Goal: Task Accomplishment & Management: Manage account settings

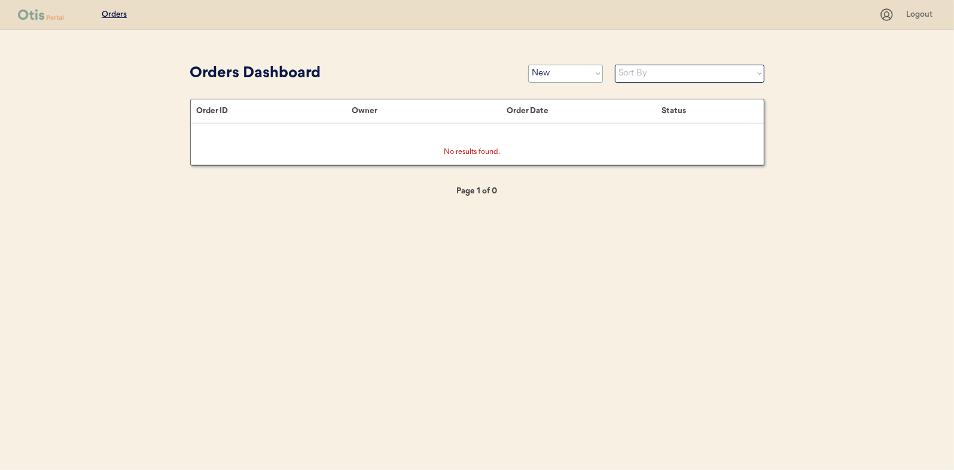
click at [553, 71] on select "Status On Hold New In Progress Complete Pending HW Consent Canceled" at bounding box center [565, 74] width 75 height 18
select select ""on_hold""
click at [528, 65] on select "Status On Hold New In Progress Complete Pending HW Consent Canceled" at bounding box center [565, 74] width 75 height 18
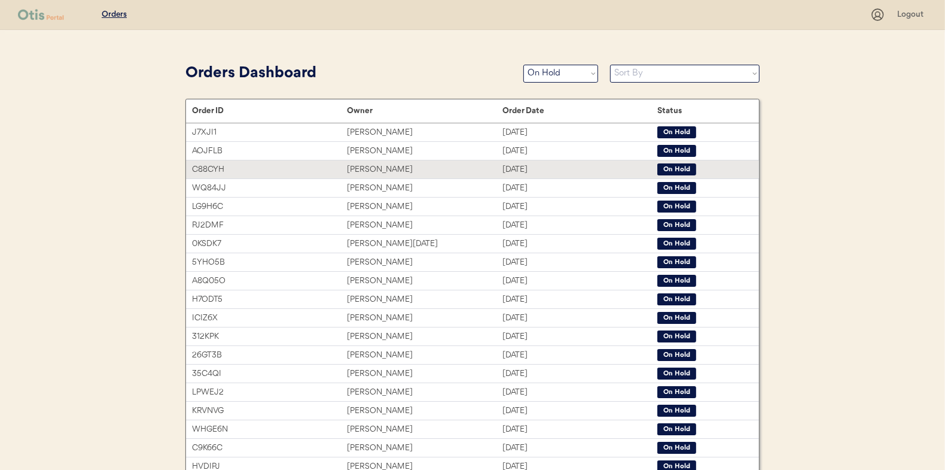
click at [373, 167] on div "[PERSON_NAME]" at bounding box center [424, 170] width 155 height 14
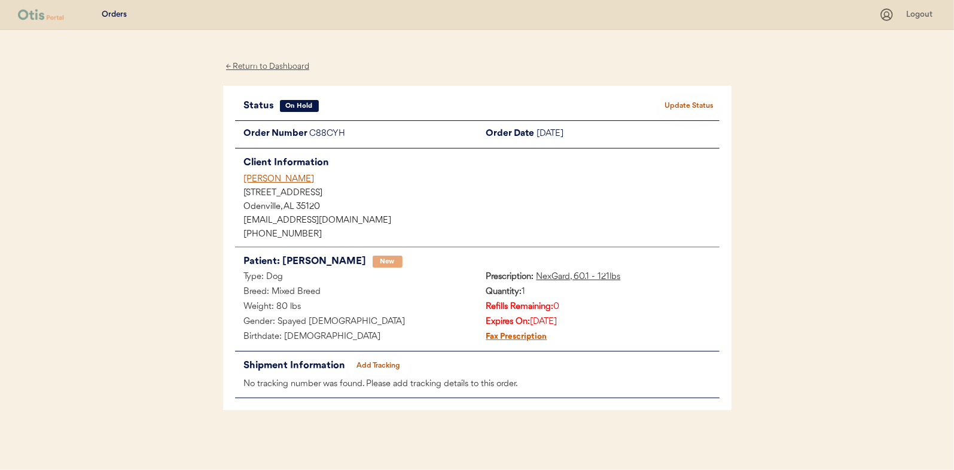
click at [292, 64] on div "← Return to Dashboard" at bounding box center [268, 67] width 90 height 14
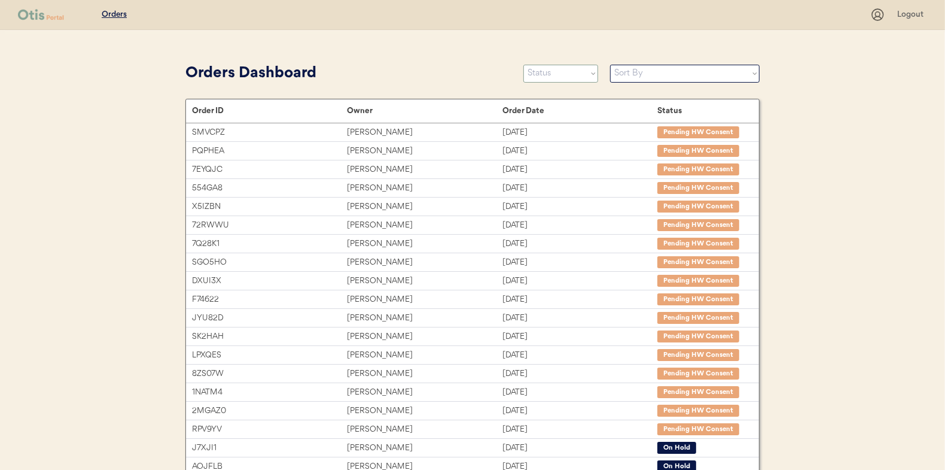
click at [563, 71] on select "Status On Hold New In Progress Complete Pending HW Consent Canceled" at bounding box center [560, 74] width 75 height 18
click at [523, 65] on select "Status On Hold New In Progress Complete Pending HW Consent Canceled" at bounding box center [560, 74] width 75 height 18
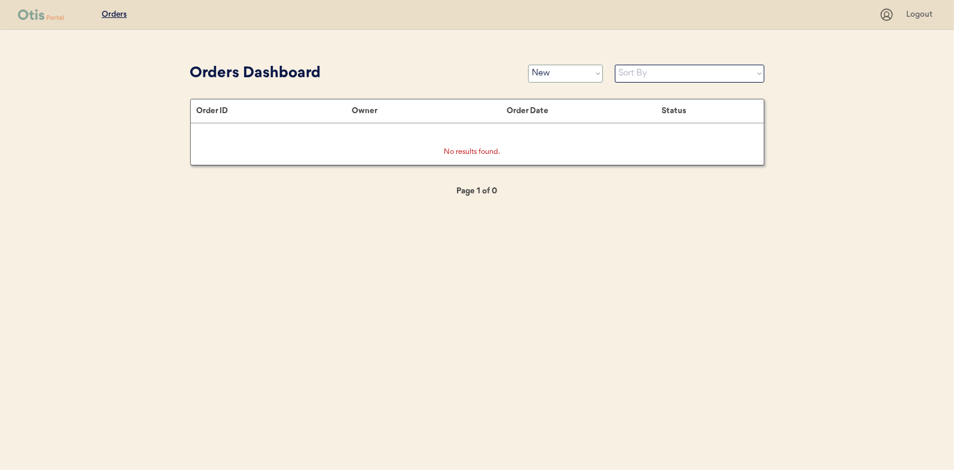
click at [544, 66] on select "Status On Hold New In Progress Complete Pending HW Consent Canceled" at bounding box center [565, 74] width 75 height 18
click at [547, 75] on select "Status On Hold New In Progress Complete Pending HW Consent Canceled" at bounding box center [565, 74] width 75 height 18
click at [552, 74] on select "Status On Hold New In Progress Complete Pending HW Consent Canceled" at bounding box center [565, 74] width 75 height 18
click at [528, 65] on select "Status On Hold New In Progress Complete Pending HW Consent Canceled" at bounding box center [565, 74] width 75 height 18
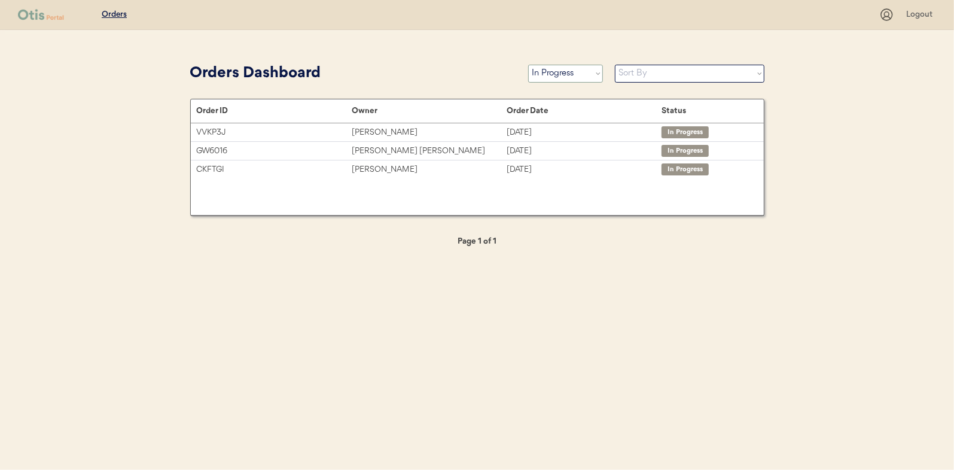
click at [550, 71] on select "Status On Hold New In Progress Complete Pending HW Consent Canceled" at bounding box center [565, 74] width 75 height 18
select select ""new""
click at [528, 65] on select "Status On Hold New In Progress Complete Pending HW Consent Canceled" at bounding box center [565, 74] width 75 height 18
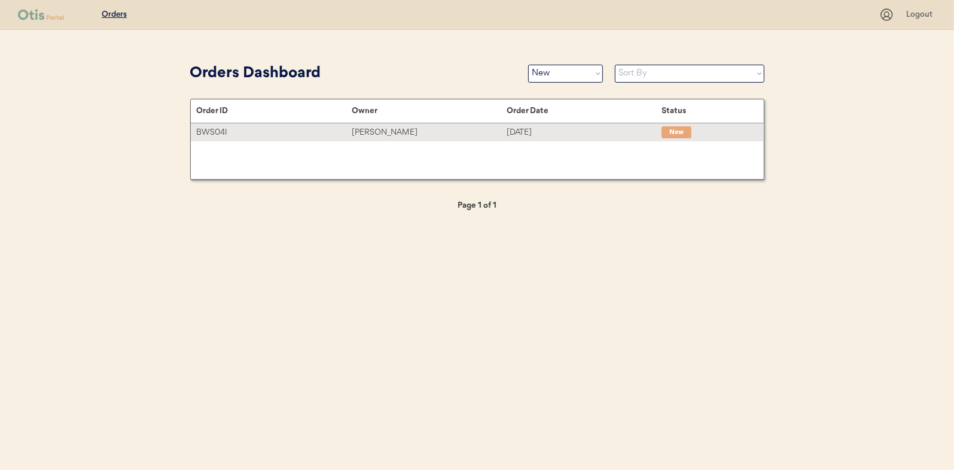
click at [385, 134] on div "Randall Weeks" at bounding box center [429, 133] width 155 height 14
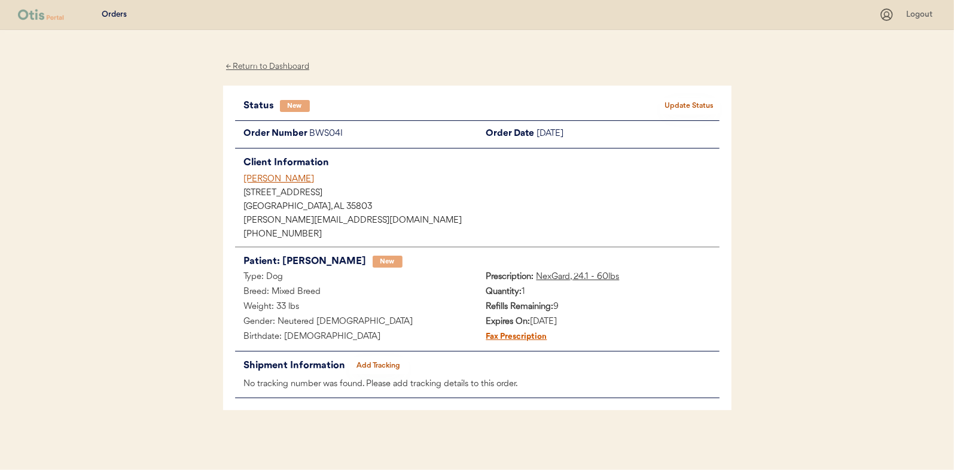
click at [700, 99] on button "Update Status" at bounding box center [690, 106] width 60 height 17
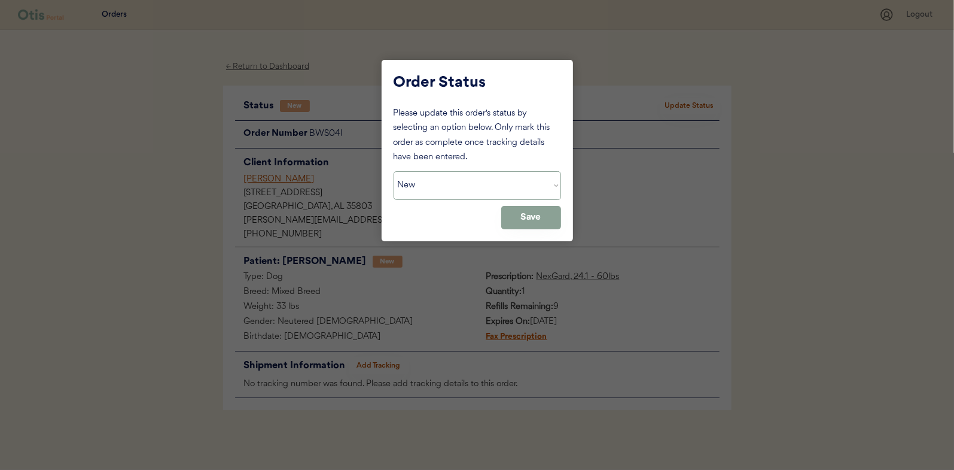
click at [450, 181] on select "Status On Hold New In Progress Complete Pending HW Consent Canceled" at bounding box center [477, 185] width 167 height 29
select select ""in_progress""
click at [394, 171] on select "Status On Hold New In Progress Complete Pending HW Consent Canceled" at bounding box center [477, 185] width 167 height 29
click at [522, 223] on button "Save" at bounding box center [531, 217] width 60 height 23
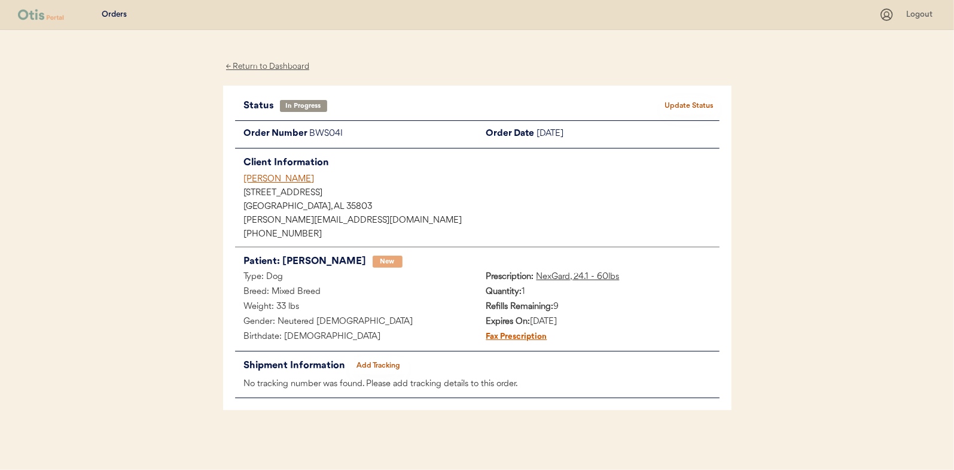
click at [260, 63] on div "← Return to Dashboard" at bounding box center [268, 67] width 90 height 14
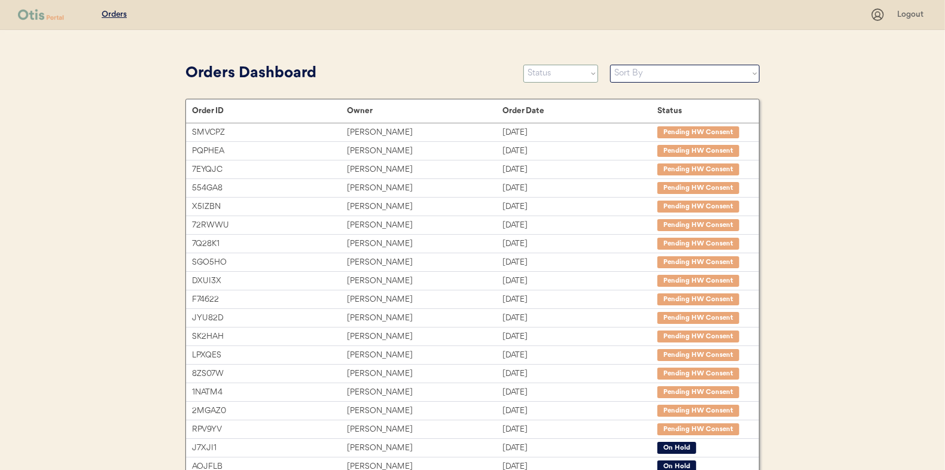
click at [553, 75] on select "Status On Hold New In Progress Complete Pending HW Consent Canceled" at bounding box center [560, 74] width 75 height 18
click at [523, 65] on select "Status On Hold New In Progress Complete Pending HW Consent Canceled" at bounding box center [560, 74] width 75 height 18
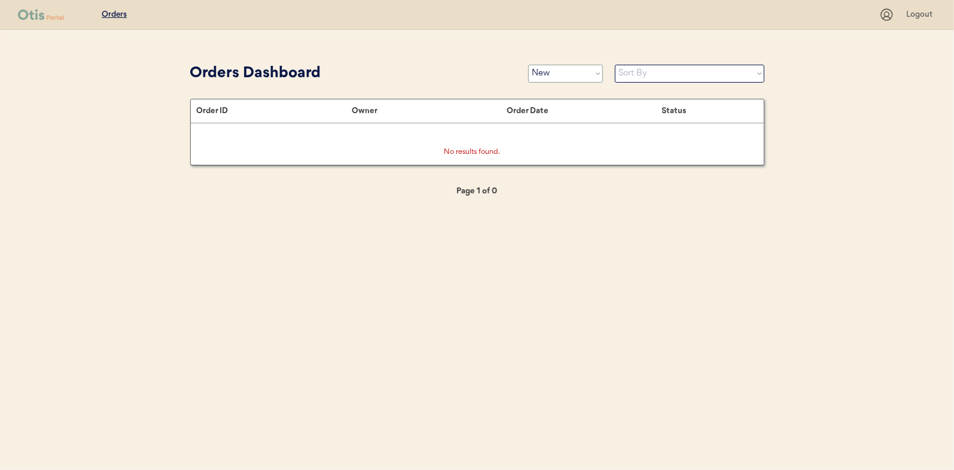
click at [559, 73] on select "Status On Hold New In Progress Complete Pending HW Consent Canceled" at bounding box center [565, 74] width 75 height 18
select select ""on_hold""
click at [528, 65] on select "Status On Hold New In Progress Complete Pending HW Consent Canceled" at bounding box center [565, 74] width 75 height 18
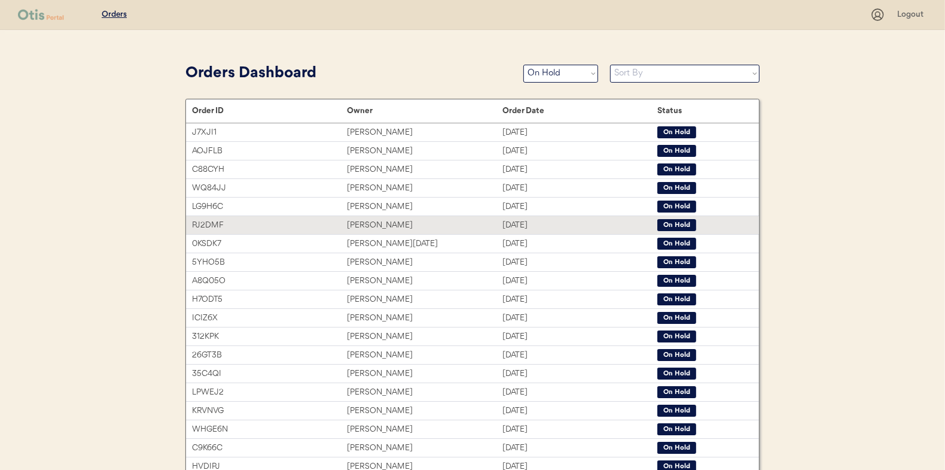
click at [366, 223] on div "[PERSON_NAME]" at bounding box center [424, 225] width 155 height 14
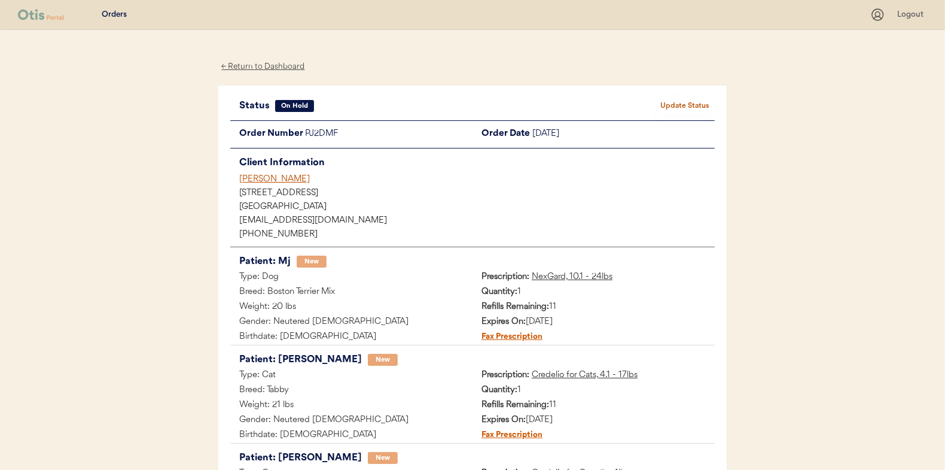
click at [287, 66] on div "← Return to Dashboard" at bounding box center [263, 67] width 90 height 14
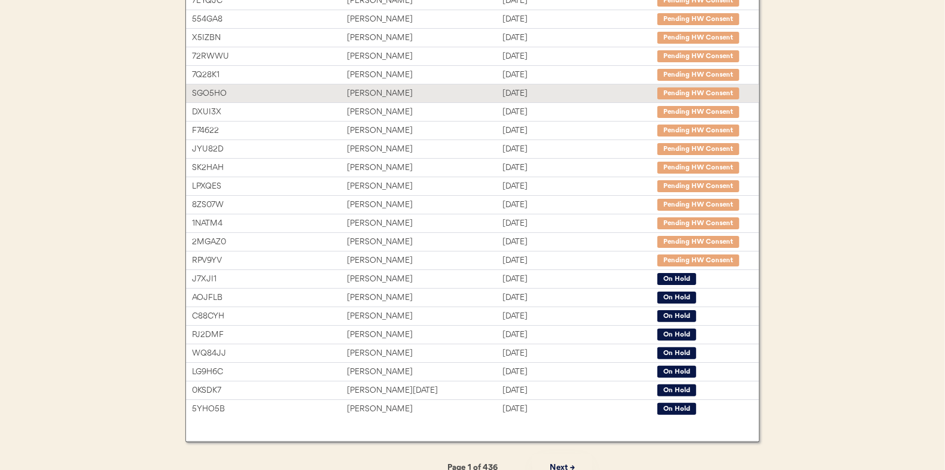
scroll to position [179, 0]
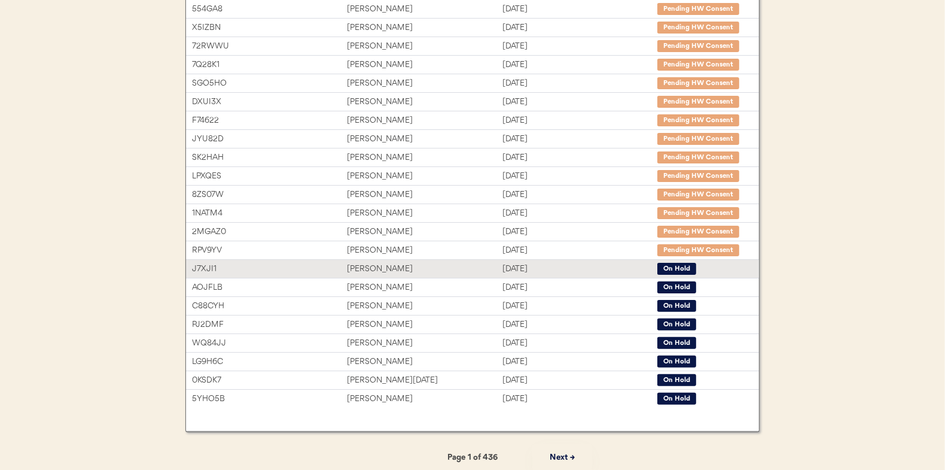
click at [374, 266] on div "[PERSON_NAME]" at bounding box center [424, 269] width 155 height 14
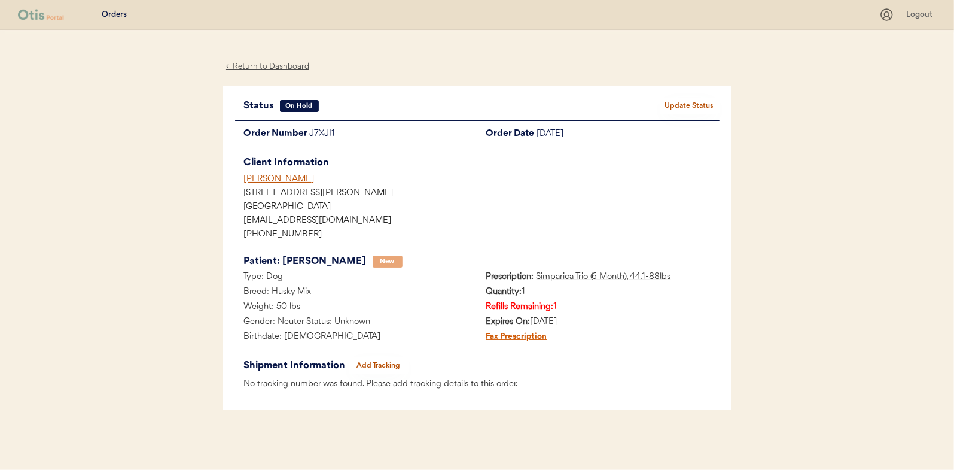
click at [268, 66] on div "← Return to Dashboard" at bounding box center [268, 67] width 90 height 14
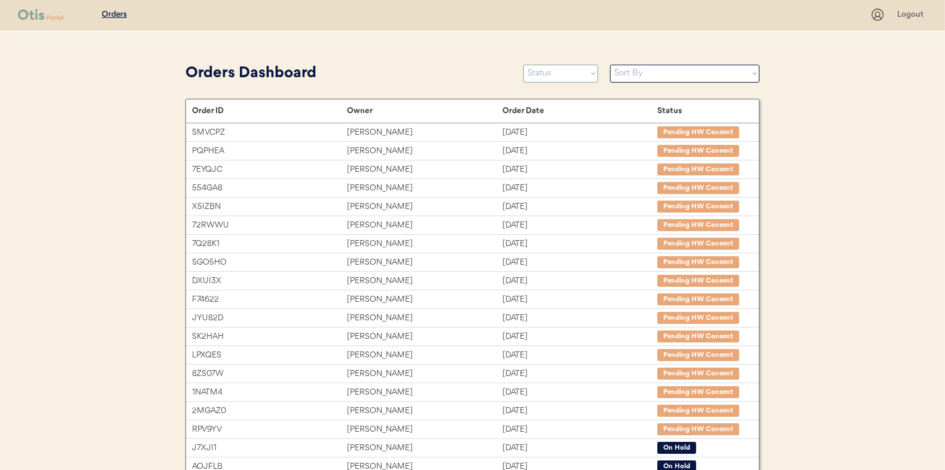
click at [541, 71] on select "Status On Hold New In Progress Complete Pending HW Consent Canceled" at bounding box center [560, 74] width 75 height 18
select select ""new""
click at [523, 65] on select "Status On Hold New In Progress Complete Pending HW Consent Canceled" at bounding box center [560, 74] width 75 height 18
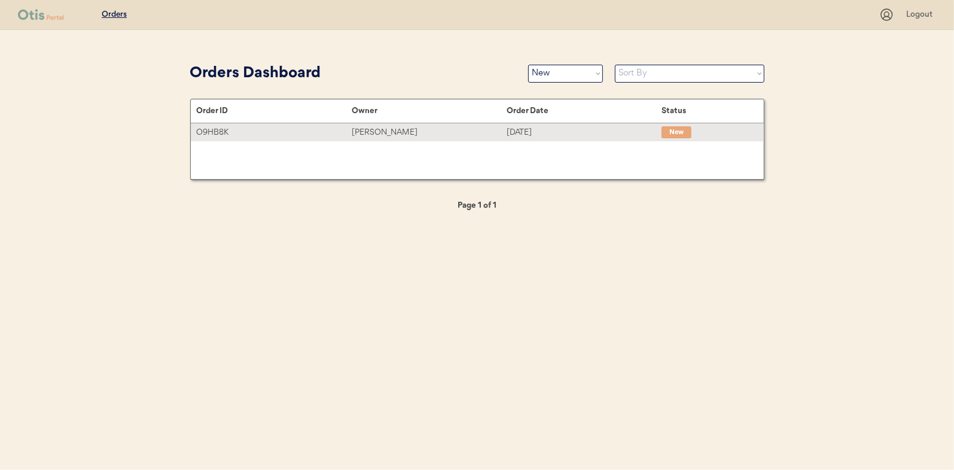
click at [374, 129] on div "[PERSON_NAME]" at bounding box center [429, 133] width 155 height 14
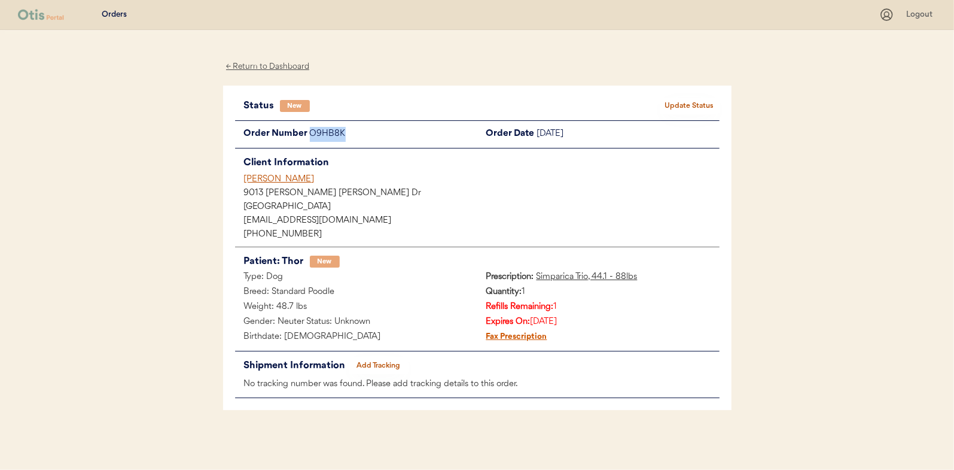
drag, startPoint x: 344, startPoint y: 134, endPoint x: 309, endPoint y: 134, distance: 35.3
click at [310, 134] on div "O9HB8K" at bounding box center [393, 134] width 167 height 15
drag, startPoint x: 309, startPoint y: 134, endPoint x: 315, endPoint y: 133, distance: 6.1
copy div "O9HB8K"
click at [680, 106] on button "Update Status" at bounding box center [690, 106] width 60 height 17
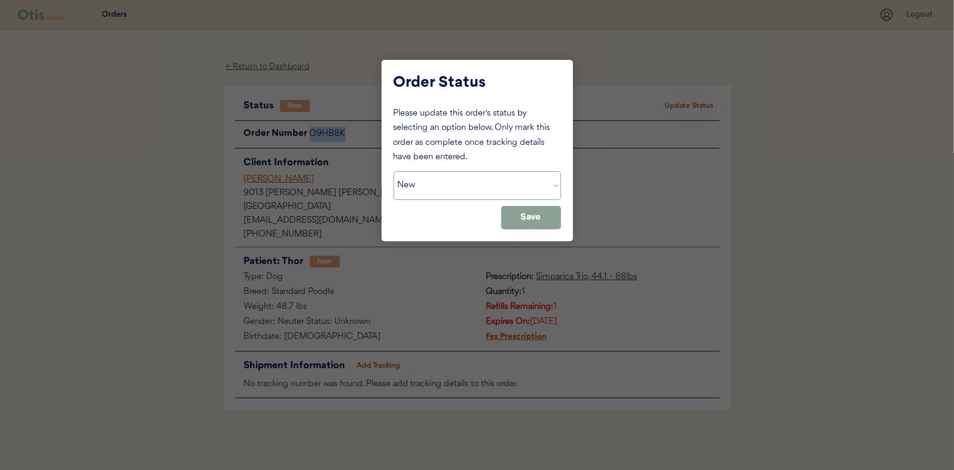
click at [460, 185] on select "Status On Hold New In Progress Complete Pending HW Consent Canceled" at bounding box center [477, 185] width 167 height 29
select select ""on_hold""
click at [394, 171] on select "Status On Hold New In Progress Complete Pending HW Consent Canceled" at bounding box center [477, 185] width 167 height 29
click at [534, 213] on button "Save" at bounding box center [531, 217] width 60 height 23
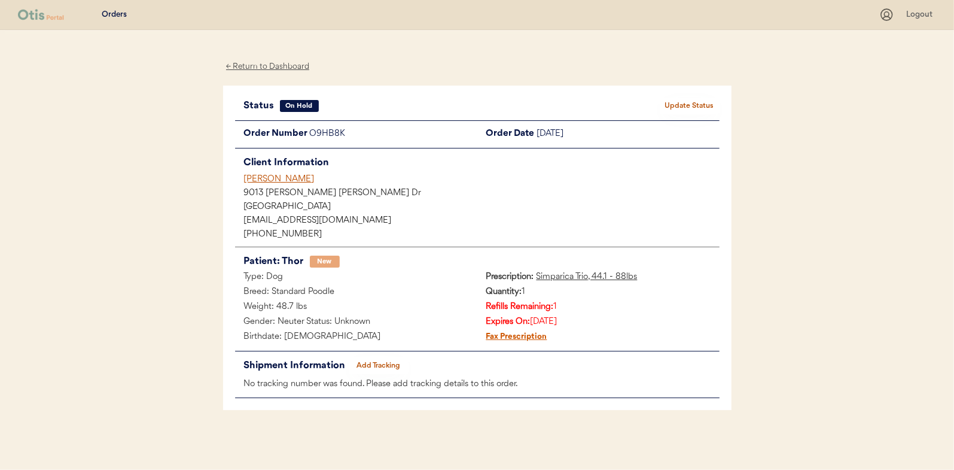
click at [261, 68] on div "← Return to Dashboard" at bounding box center [268, 67] width 90 height 14
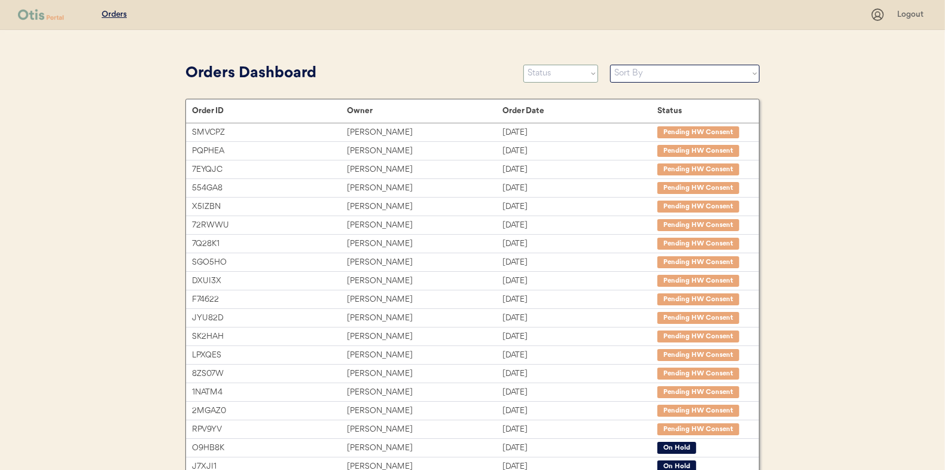
click at [553, 73] on select "Status On Hold New In Progress Complete Pending HW Consent Canceled" at bounding box center [560, 74] width 75 height 18
select select ""new""
click at [523, 65] on select "Status On Hold New In Progress Complete Pending HW Consent Canceled" at bounding box center [560, 74] width 75 height 18
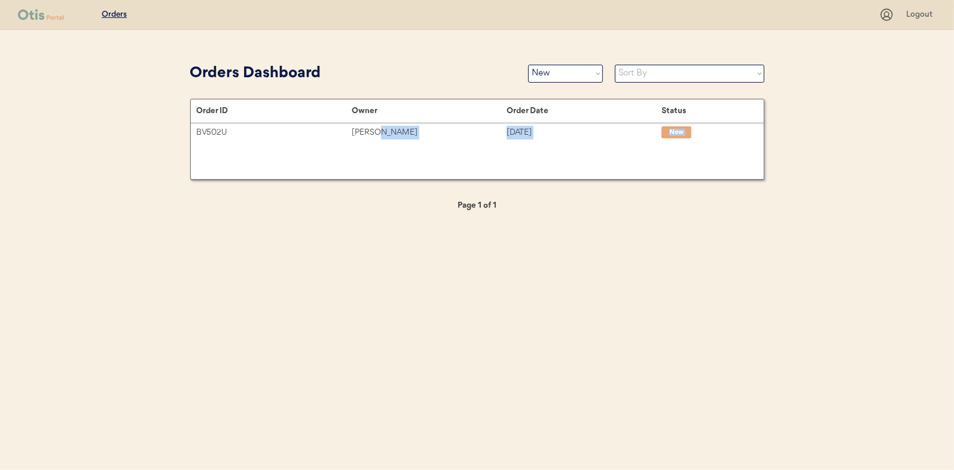
drag, startPoint x: 373, startPoint y: 132, endPoint x: 371, endPoint y: 271, distance: 138.8
click at [371, 269] on div "Patients Consults Orders Logout Orders Dashboard Status On Hold New In Progress…" at bounding box center [477, 235] width 954 height 470
drag, startPoint x: 371, startPoint y: 271, endPoint x: 307, endPoint y: 216, distance: 84.9
click at [301, 220] on div "Orders Dashboard Status On Hold New In Progress Complete Pending HW Consent Can…" at bounding box center [477, 143] width 598 height 167
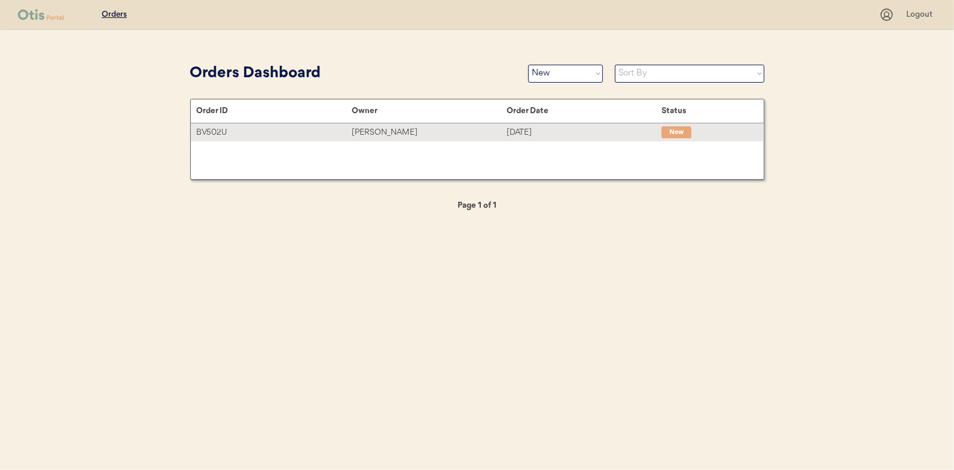
click at [360, 131] on div "Tabitha Denton" at bounding box center [429, 133] width 155 height 14
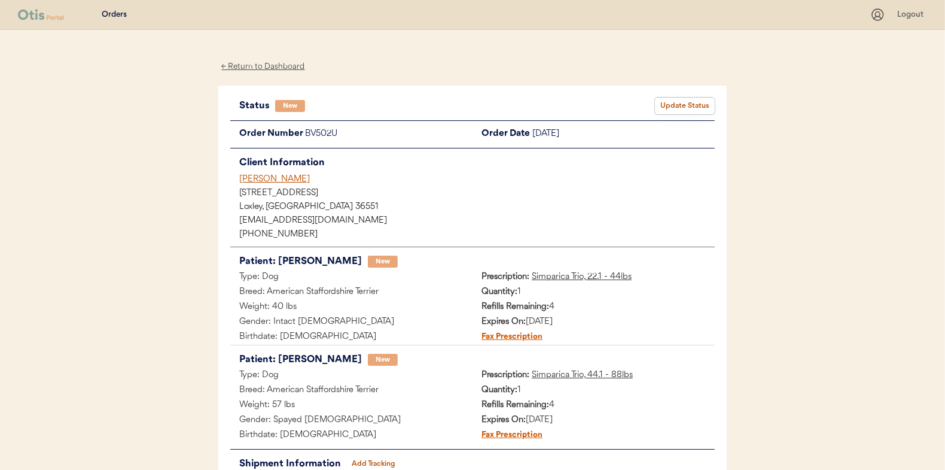
click at [685, 106] on button "Update Status" at bounding box center [685, 106] width 60 height 17
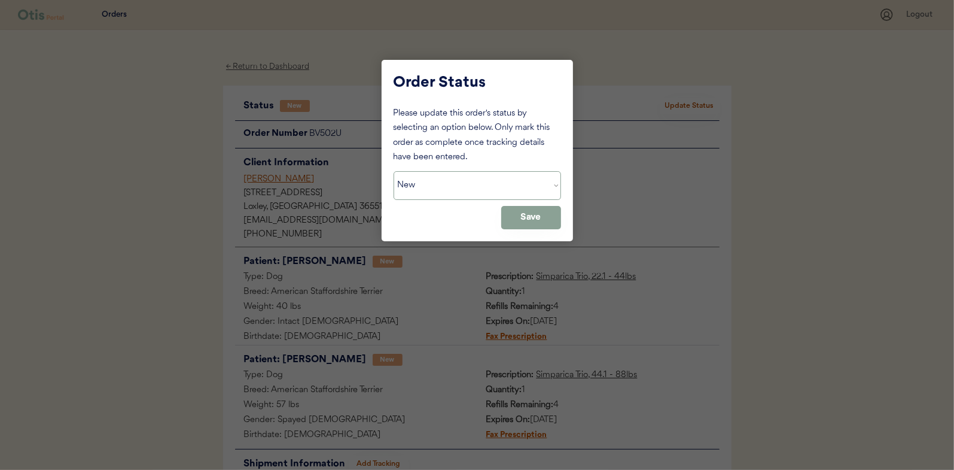
click at [446, 176] on select "Status On Hold New In Progress Complete Pending HW Consent Canceled" at bounding box center [477, 185] width 167 height 29
select select ""in_progress""
click at [394, 171] on select "Status On Hold New In Progress Complete Pending HW Consent Canceled" at bounding box center [477, 185] width 167 height 29
click at [535, 212] on button "Save" at bounding box center [531, 217] width 60 height 23
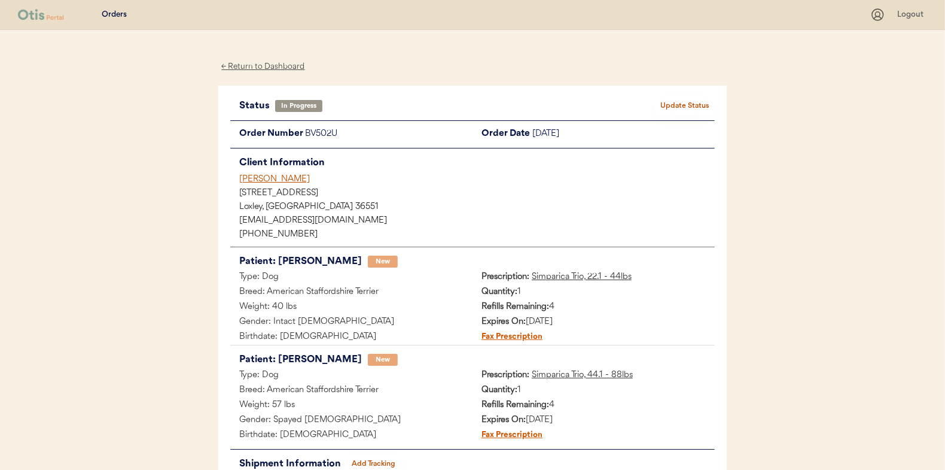
click at [264, 67] on div "← Return to Dashboard" at bounding box center [263, 67] width 90 height 14
